Goal: Transaction & Acquisition: Purchase product/service

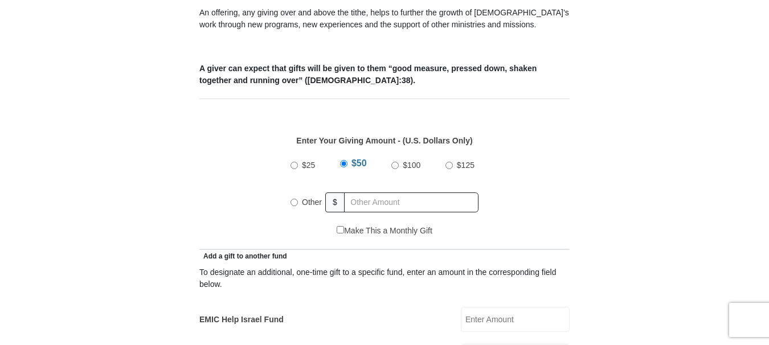
scroll to position [456, 0]
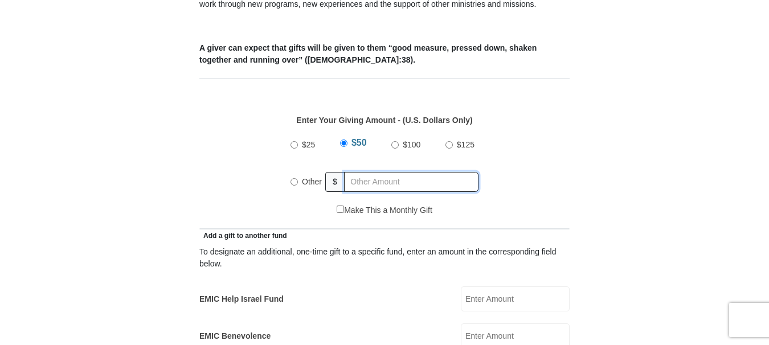
radio input "true"
click at [397, 172] on input "text" at bounding box center [413, 182] width 130 height 20
type input "200"
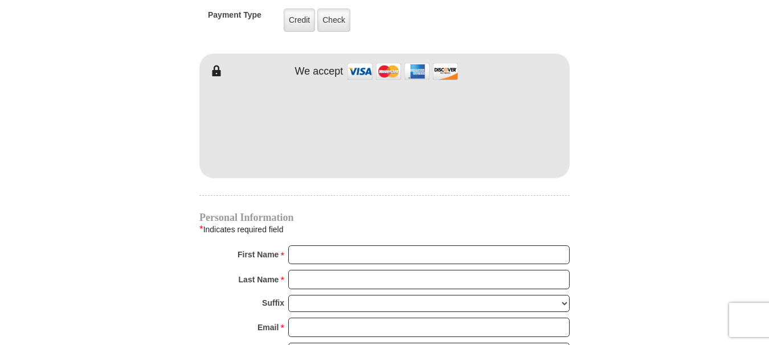
scroll to position [1026, 0]
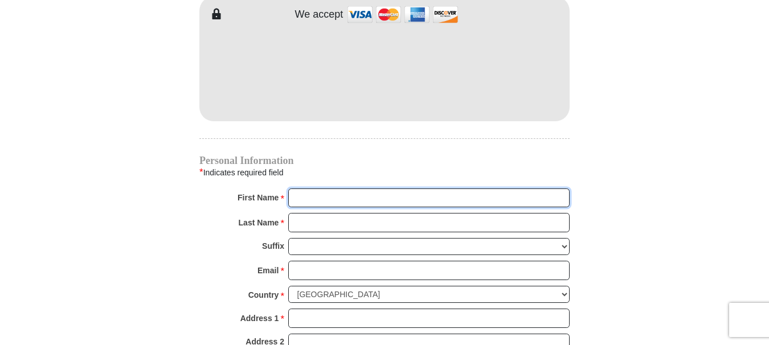
click at [320, 189] on input "First Name *" at bounding box center [428, 198] width 281 height 19
type input "Jesus and Amay"
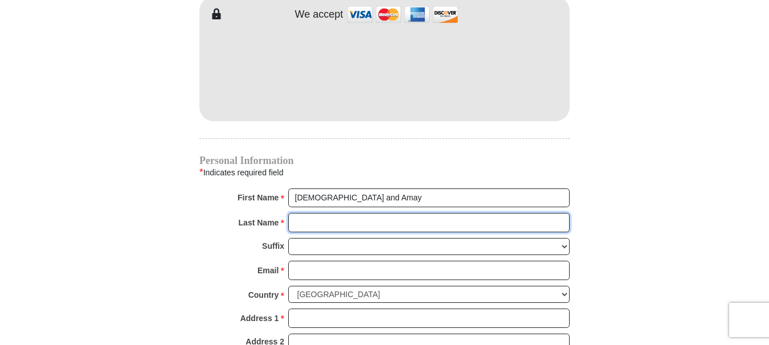
click at [340, 213] on input "Last Name *" at bounding box center [428, 222] width 281 height 19
type input "Correa"
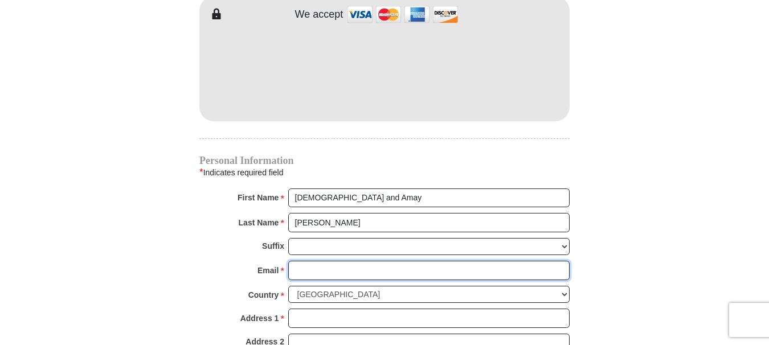
type input "amaycorrea@yahoo.com"
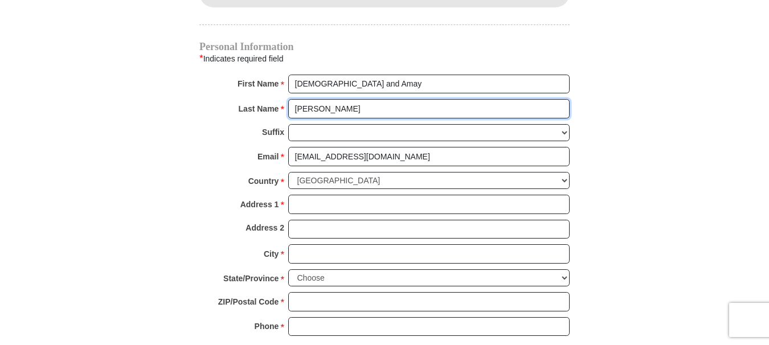
scroll to position [1196, 0]
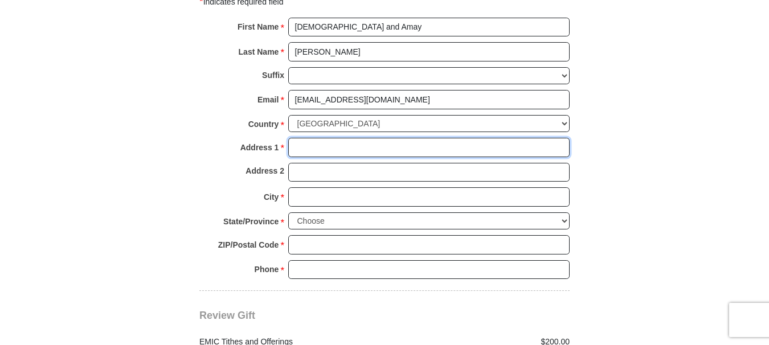
click at [331, 138] on input "Address 1 *" at bounding box center [428, 147] width 281 height 19
type input "6031 Wakulla Springs Rd"
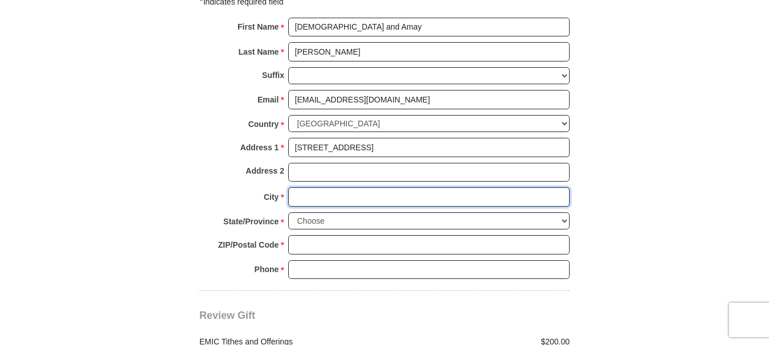
click at [364, 187] on input "City *" at bounding box center [428, 196] width 281 height 19
type input "Jacksonville"
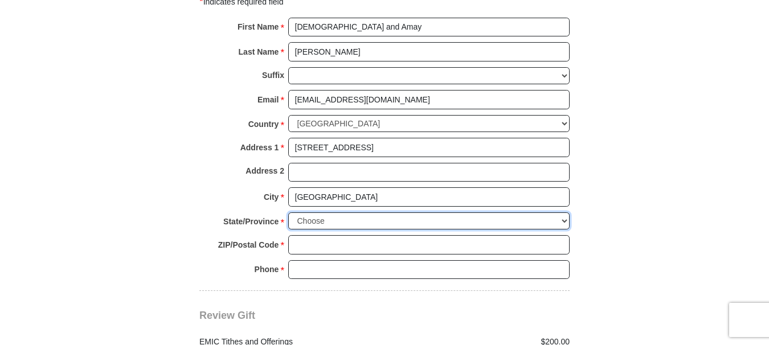
click at [348, 213] on select "Choose Alabama Alaska American Samoa Arizona Arkansas Armed Forces Americas Arm…" at bounding box center [428, 222] width 281 height 18
select select "FL"
click at [288, 213] on select "Choose Alabama Alaska American Samoa Arizona Arkansas Armed Forces Americas Arm…" at bounding box center [428, 222] width 281 height 18
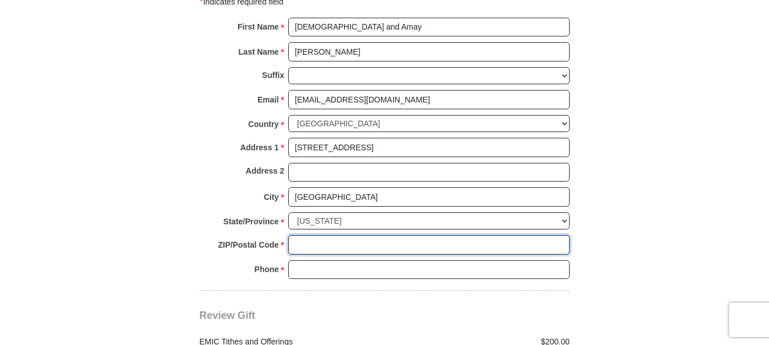
click at [330, 235] on input "ZIP/Postal Code *" at bounding box center [428, 244] width 281 height 19
type input "32258"
click at [344, 260] on input "Phone * *" at bounding box center [428, 269] width 281 height 19
type input "9046736456"
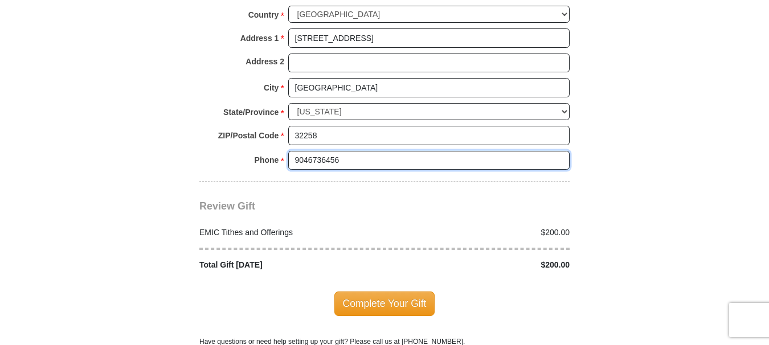
scroll to position [1367, 0]
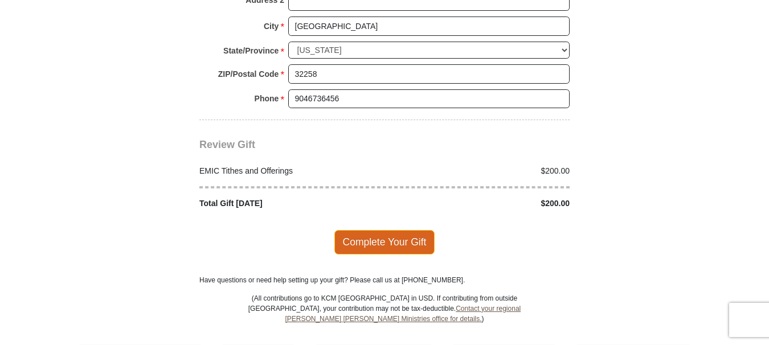
click at [390, 230] on span "Complete Your Gift" at bounding box center [384, 242] width 101 height 24
